Goal: Task Accomplishment & Management: Complete application form

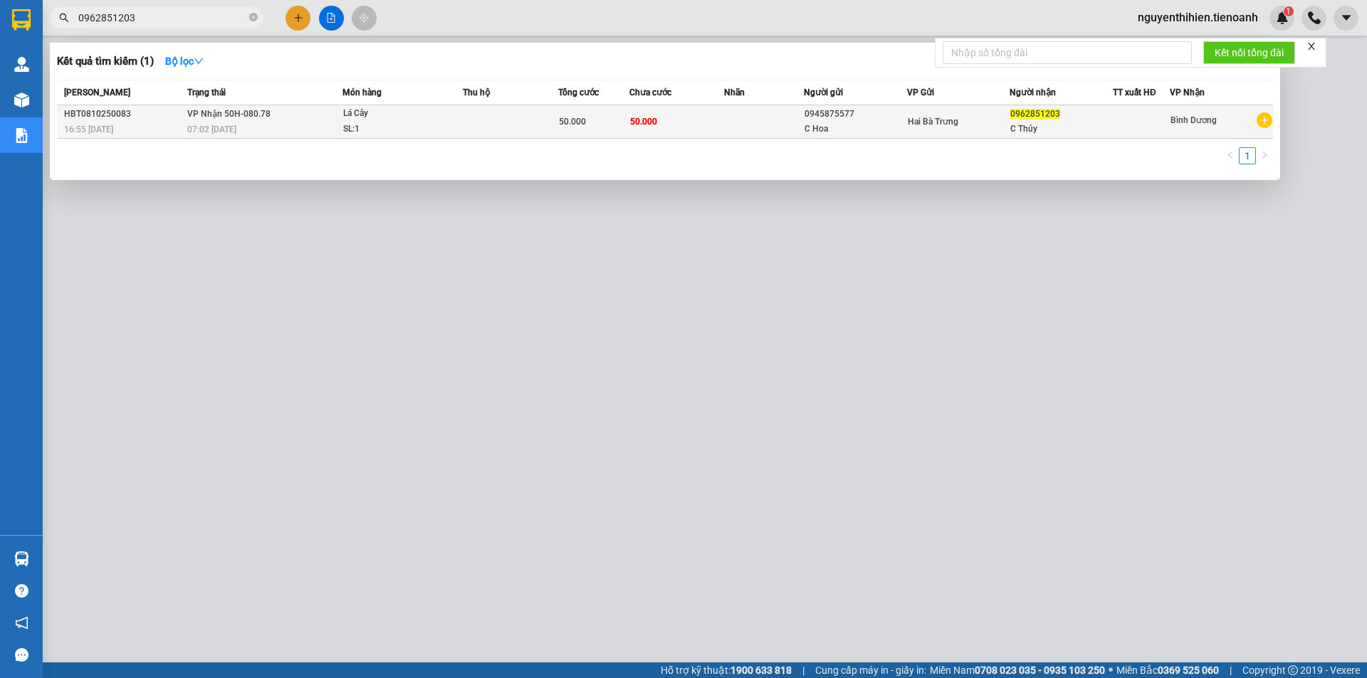
type input "0962851203"
click at [933, 117] on span "Hai Bà Trưng" at bounding box center [933, 122] width 51 height 10
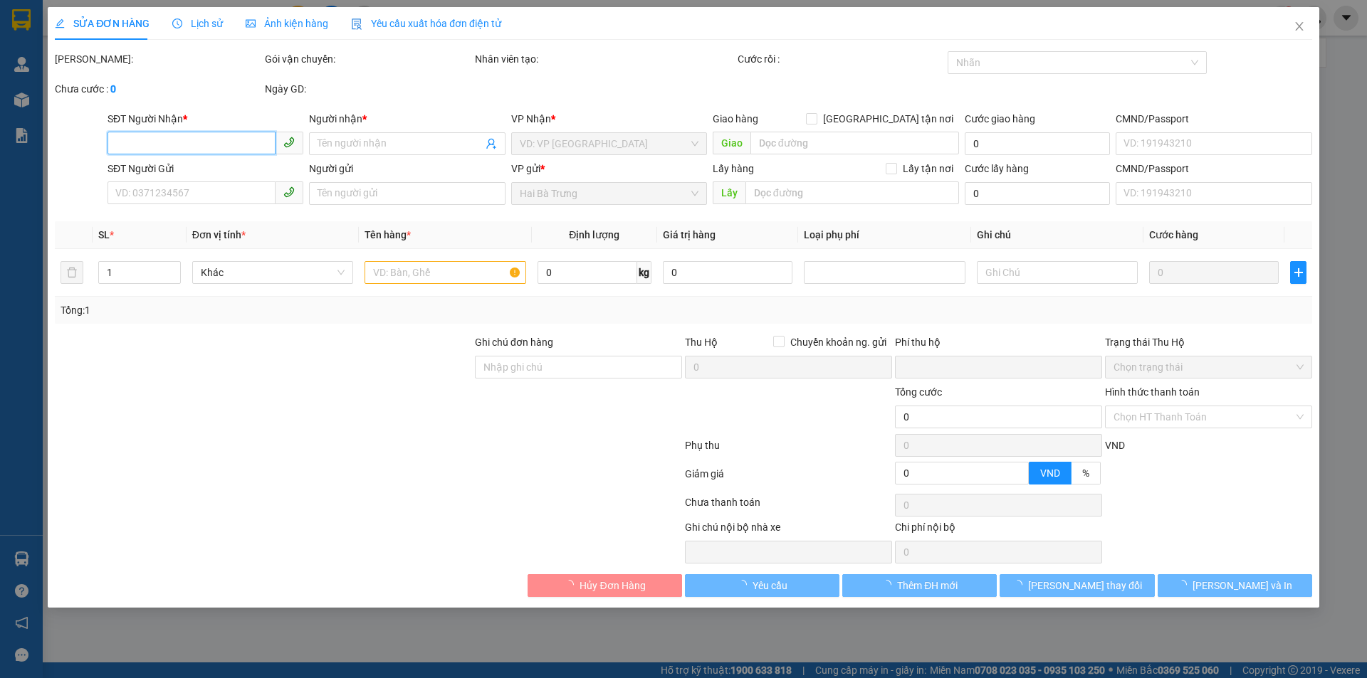
type input "0962851203"
type input "C Thủy"
type input "0945875577"
type input "C Hoa"
type input "0"
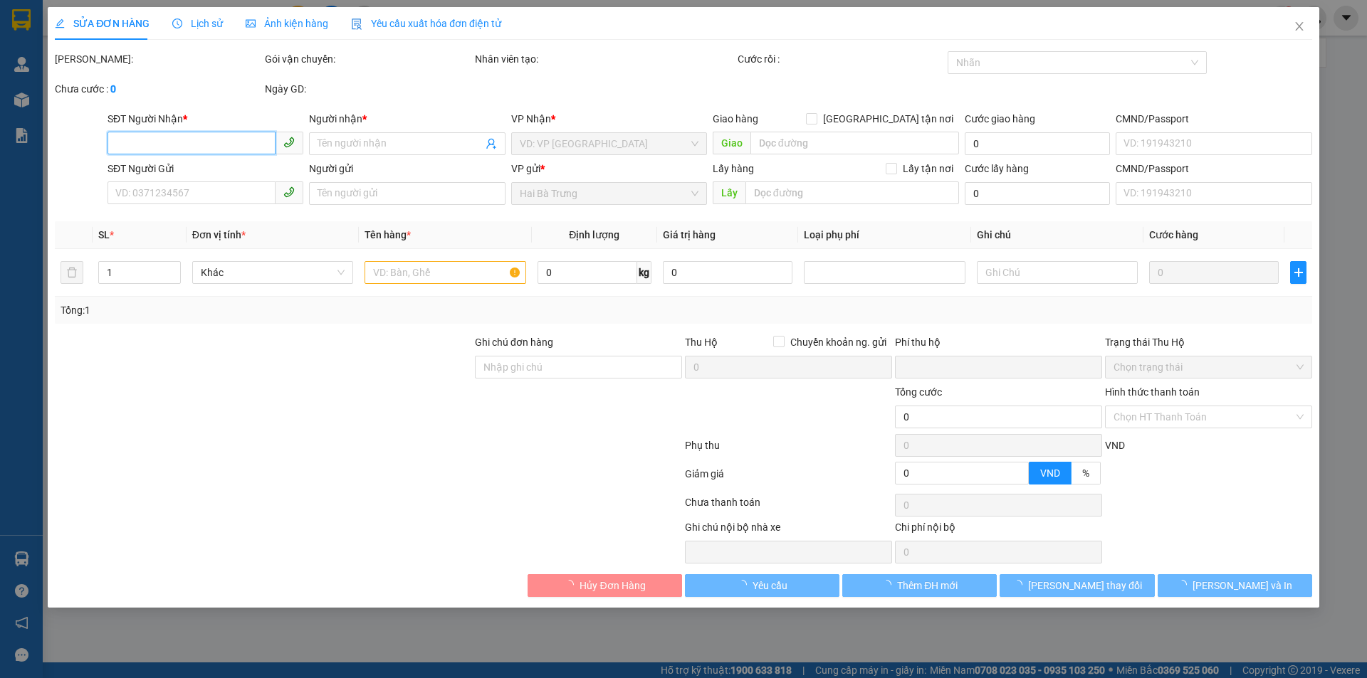
type input "50.000"
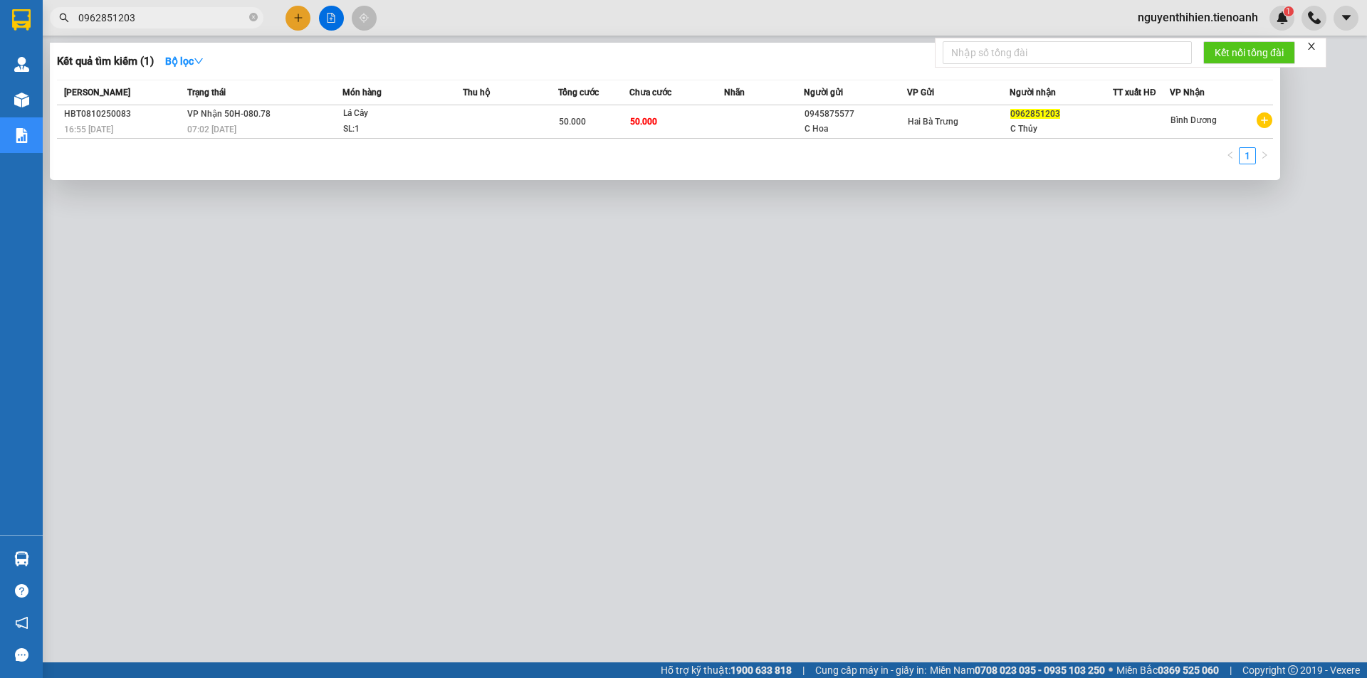
click at [167, 18] on input "0962851203" at bounding box center [162, 18] width 168 height 16
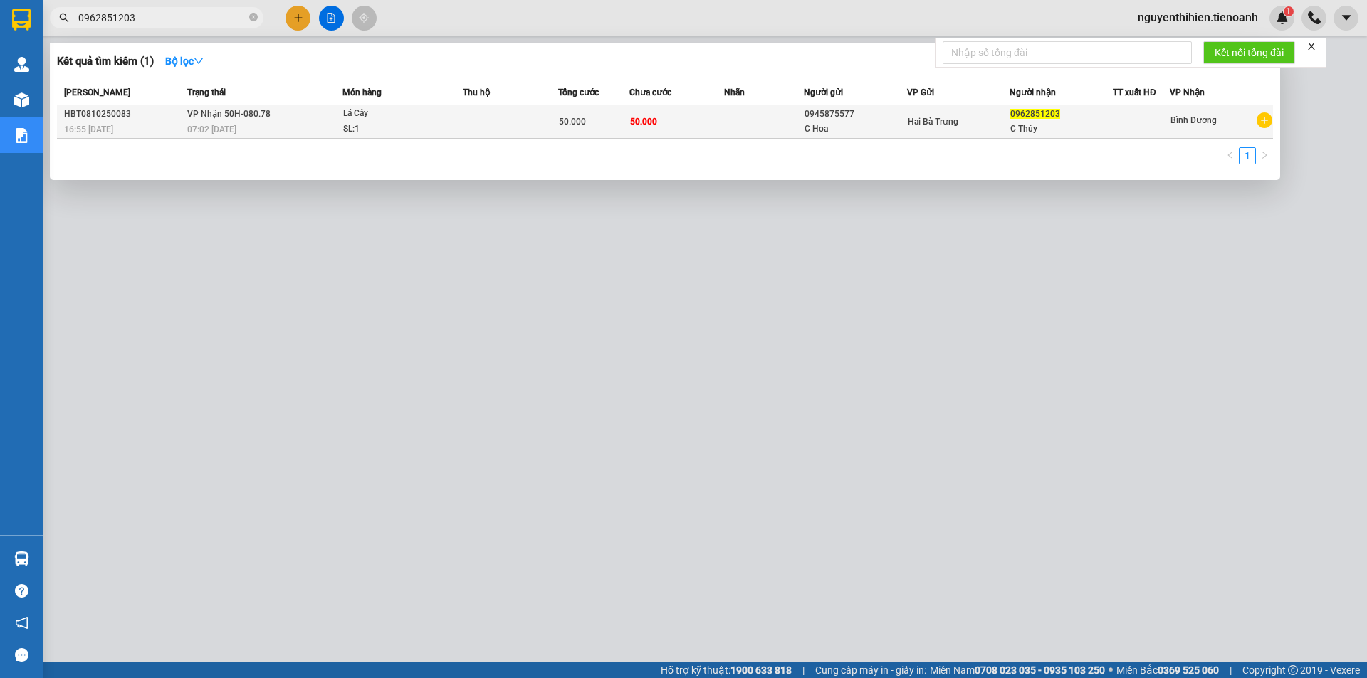
click at [694, 125] on td "50.000" at bounding box center [676, 121] width 95 height 33
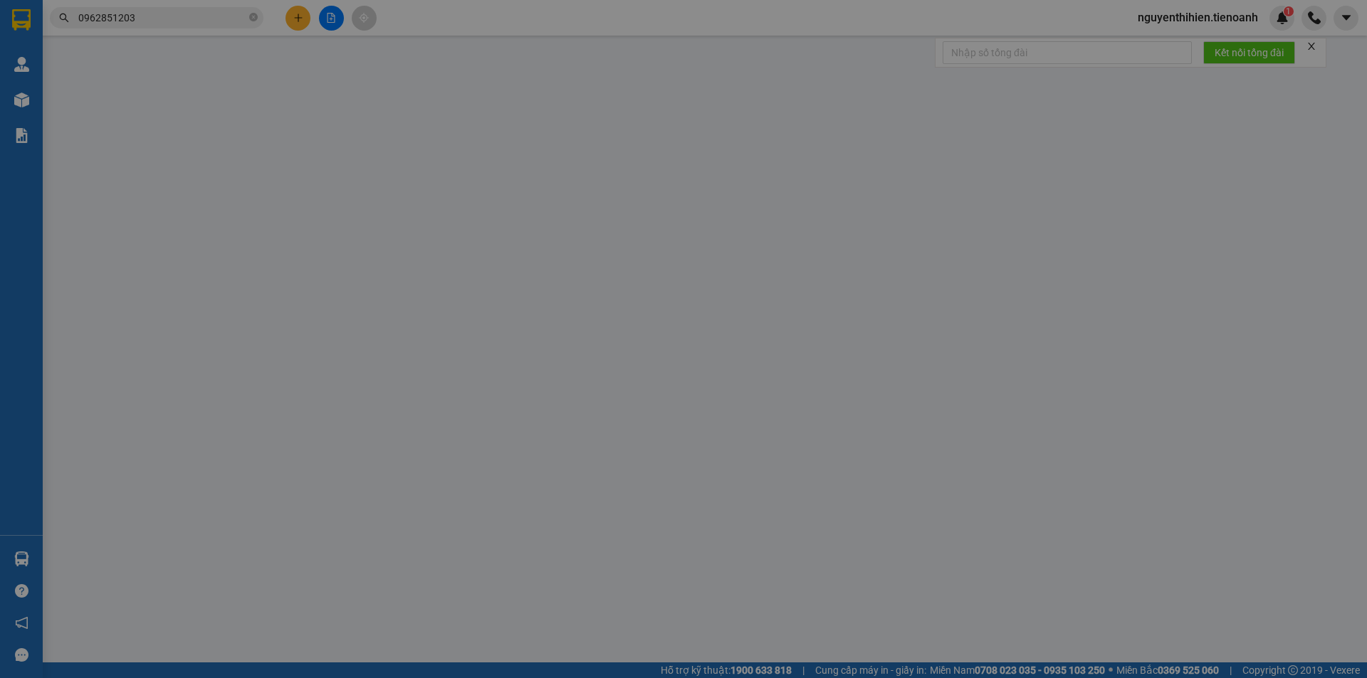
type input "0962851203"
type input "C Thủy"
type input "0945875577"
type input "C Hoa"
type input "0"
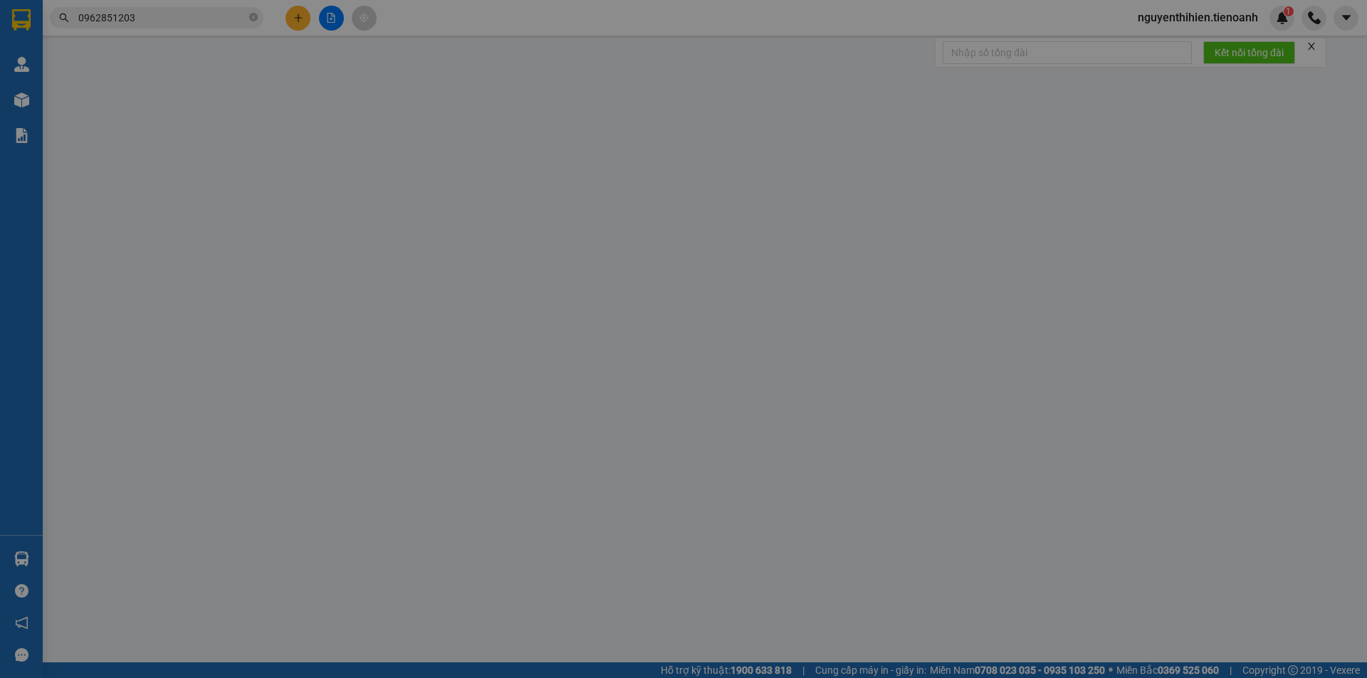
type input "50.000"
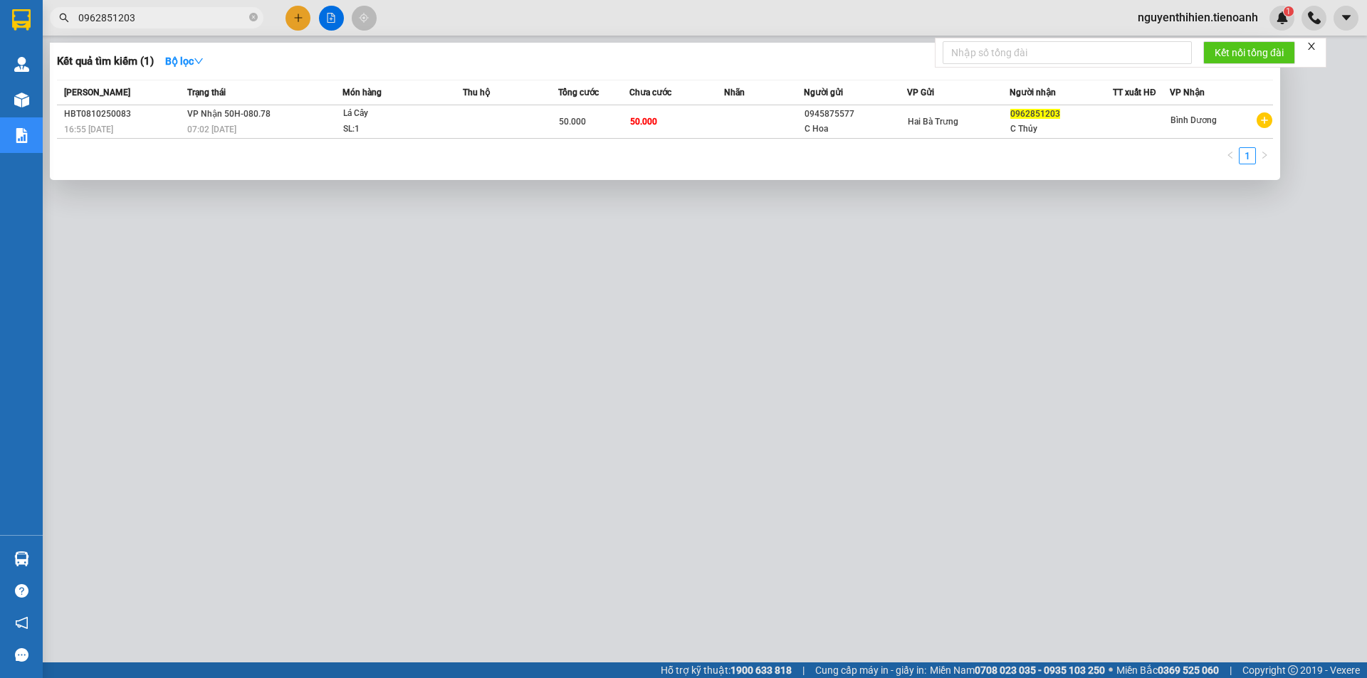
click at [172, 19] on input "0962851203" at bounding box center [162, 18] width 168 height 16
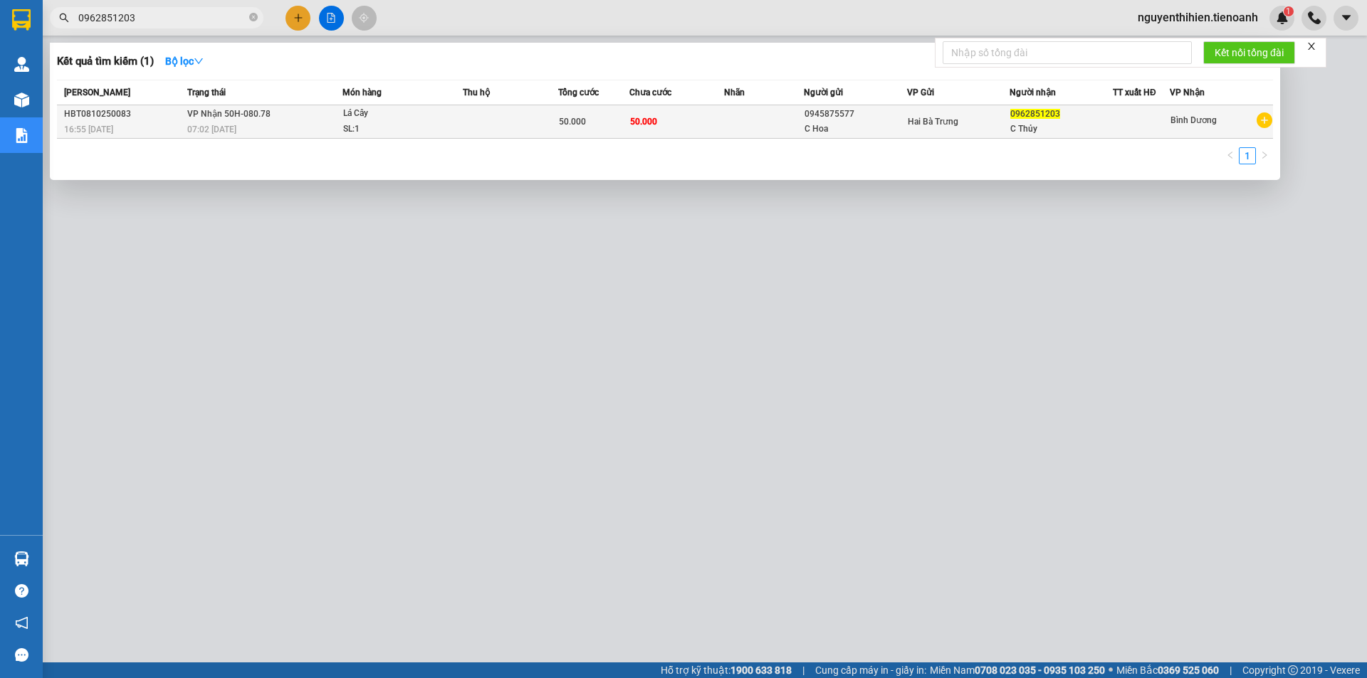
click at [985, 126] on div "Hai Bà Trưng" at bounding box center [959, 122] width 102 height 16
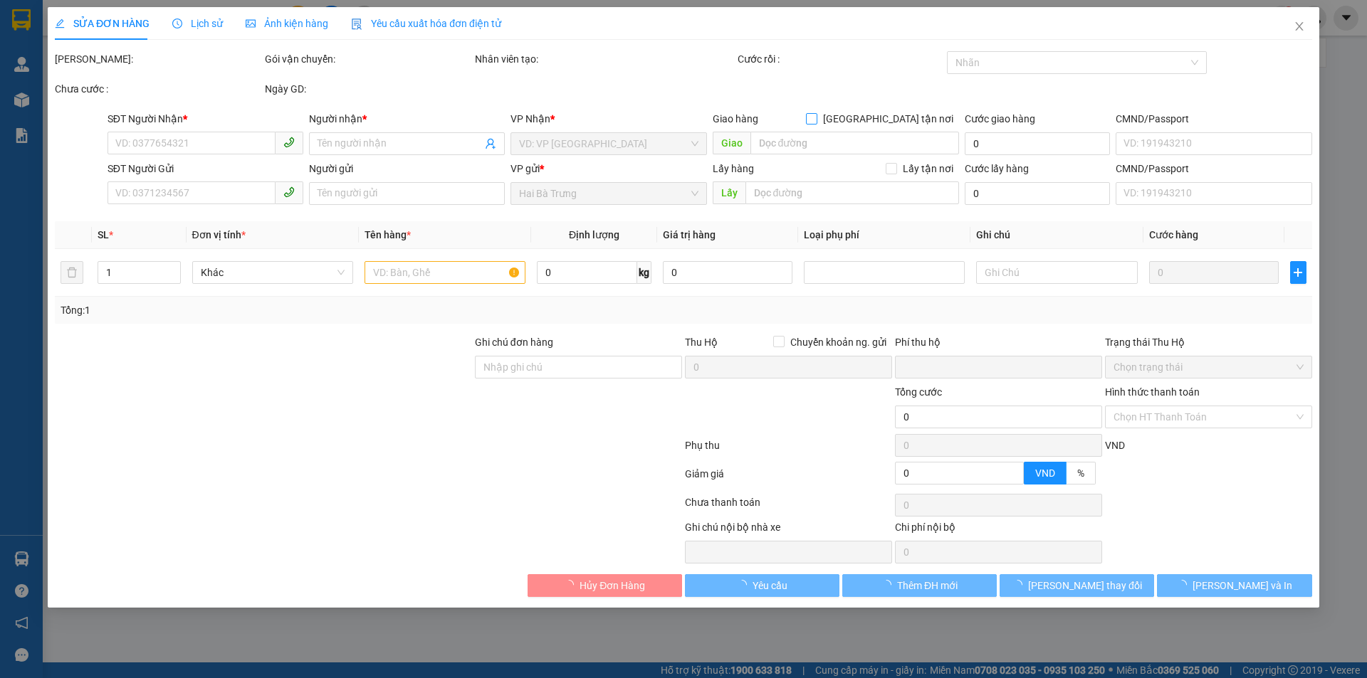
type input "0962851203"
type input "C Thủy"
type input "0945875577"
type input "C Hoa"
type input "0"
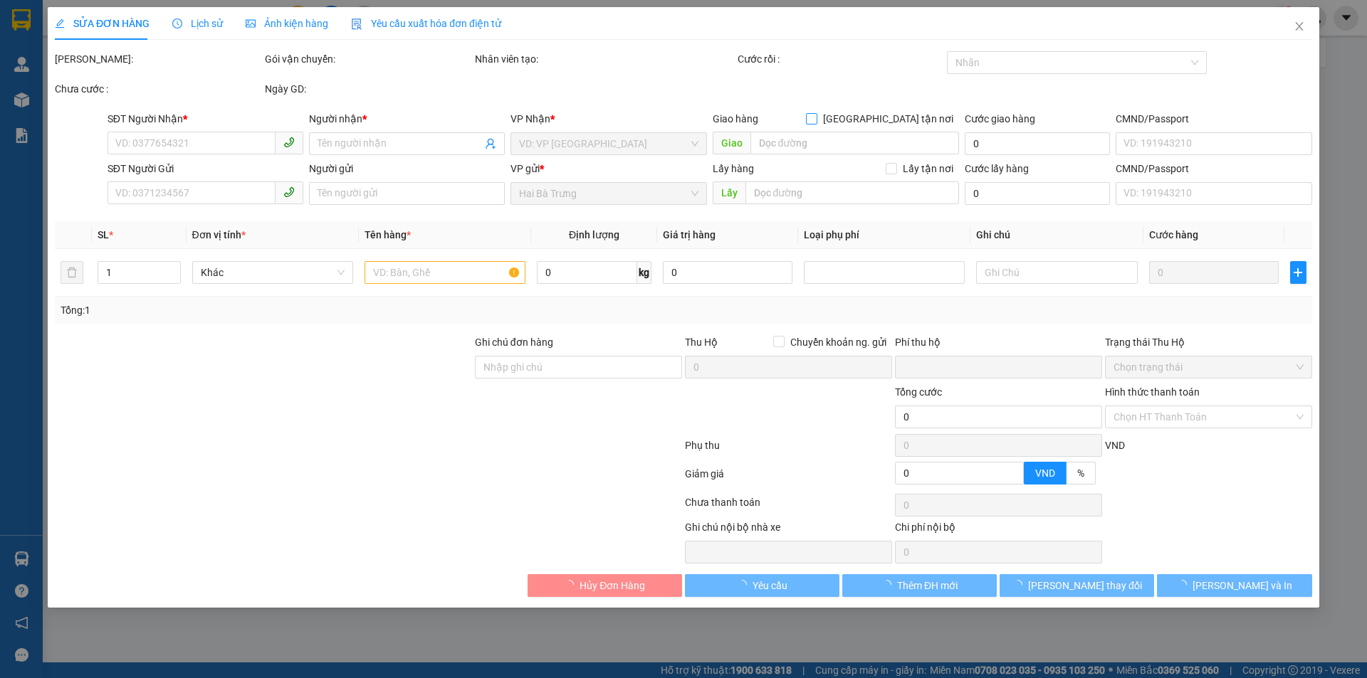
type input "50.000"
